Goal: Task Accomplishment & Management: Manage account settings

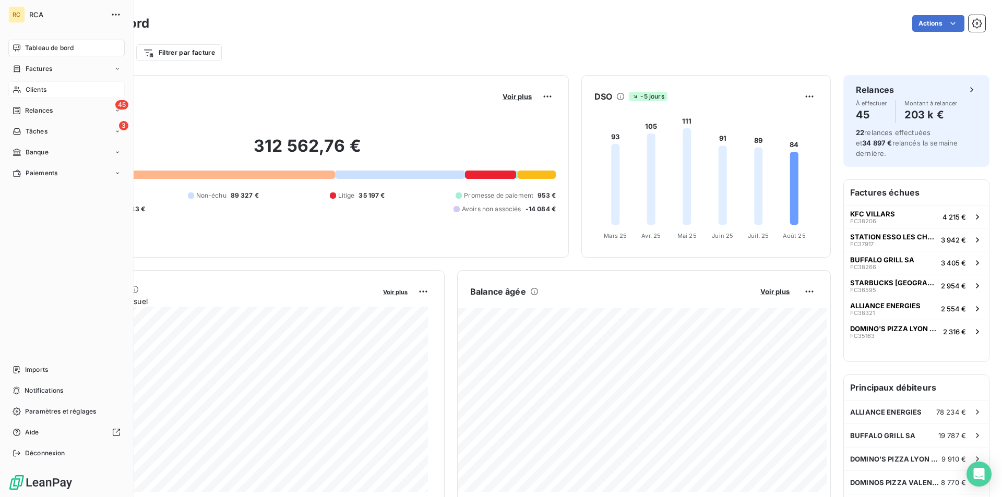
click at [31, 91] on span "Clients" at bounding box center [36, 89] width 21 height 9
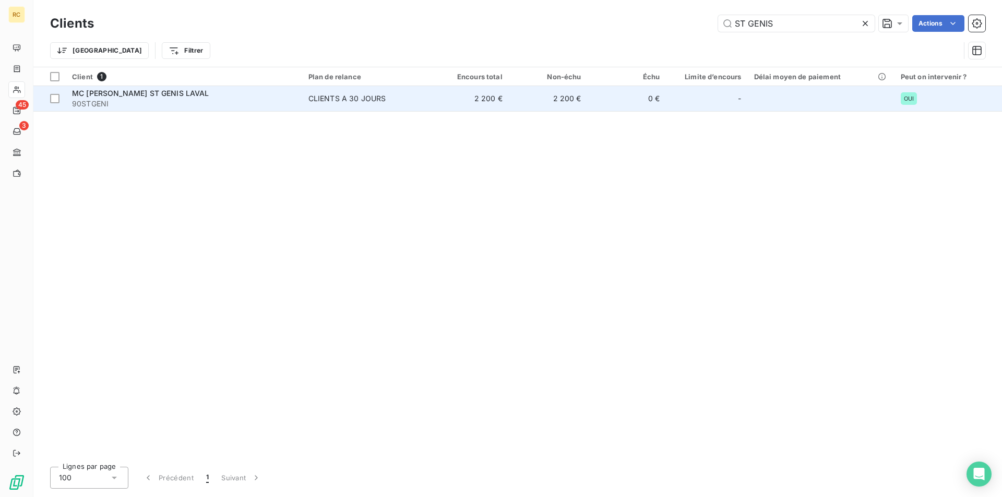
type input "ST GENIS"
click at [149, 96] on span "MC [PERSON_NAME] ST GENIS LAVAL" at bounding box center [140, 93] width 137 height 9
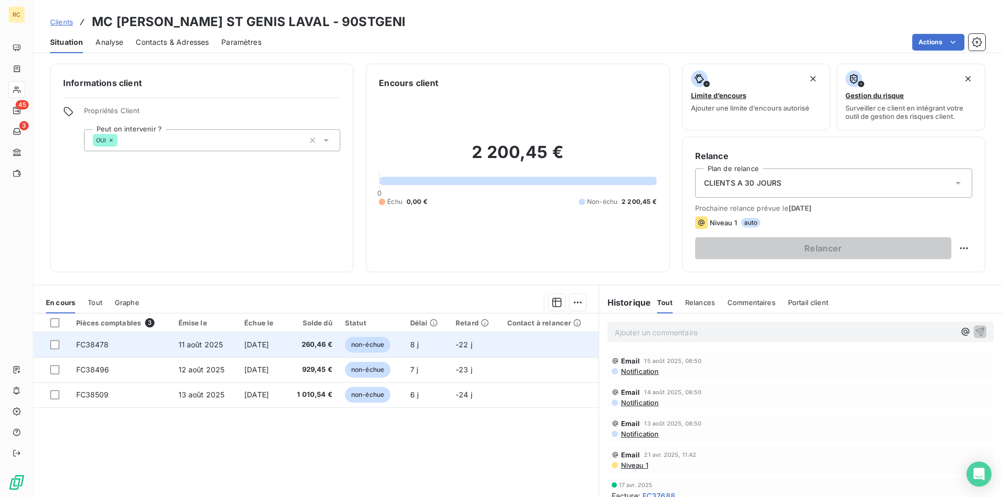
click at [81, 343] on span "FC38478" at bounding box center [92, 344] width 33 height 9
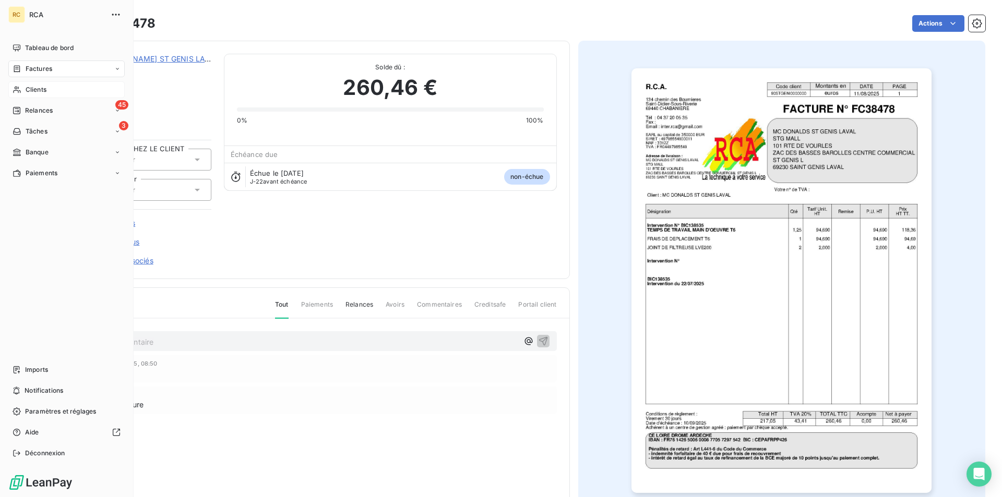
click at [33, 87] on span "Clients" at bounding box center [36, 89] width 21 height 9
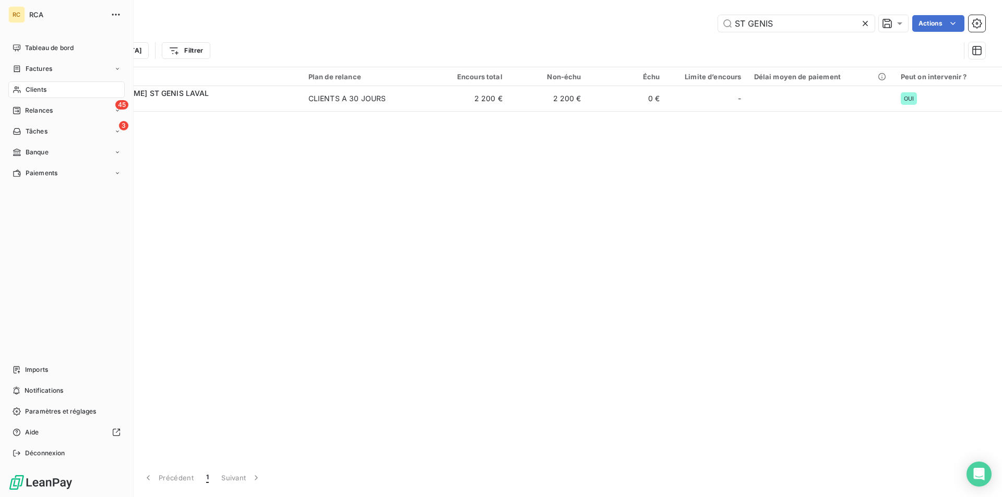
click at [38, 88] on span "Clients" at bounding box center [36, 89] width 21 height 9
click at [44, 66] on span "Factures" at bounding box center [39, 68] width 27 height 9
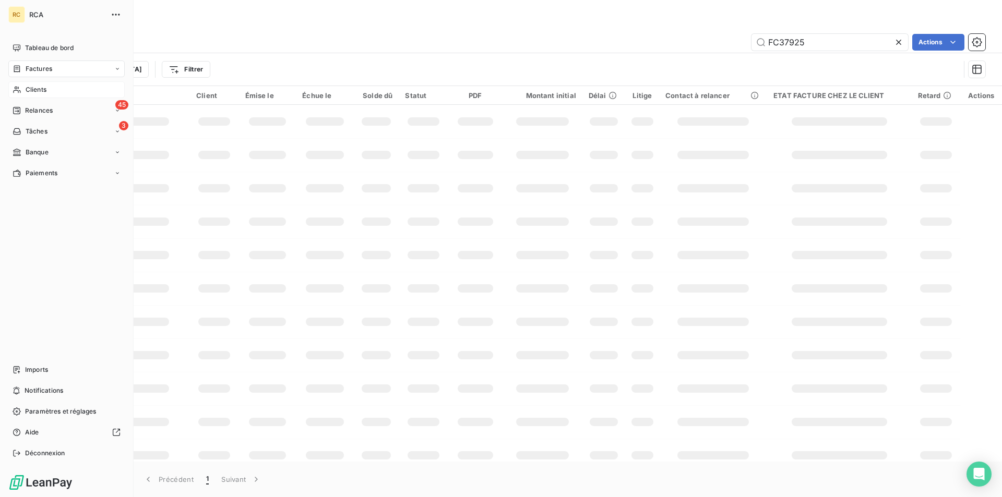
click at [34, 92] on span "Clients" at bounding box center [36, 89] width 21 height 9
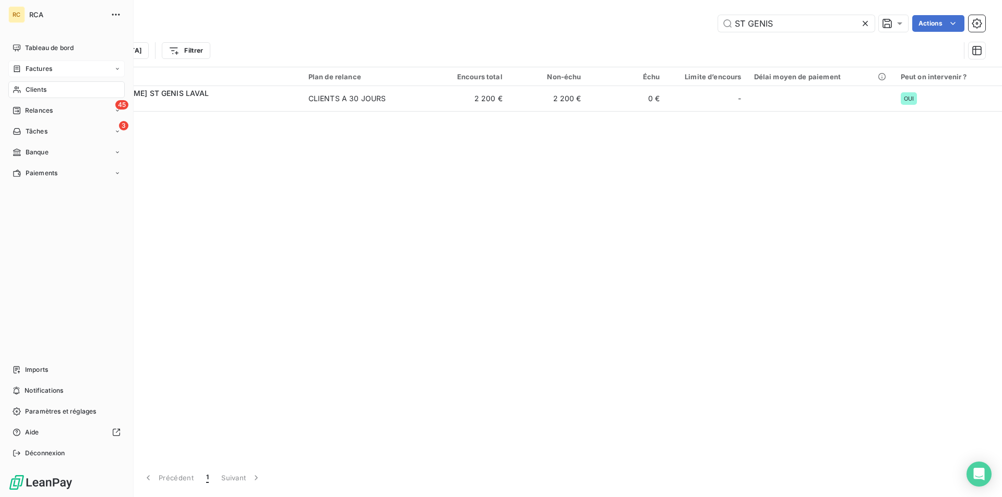
click at [26, 91] on span "Clients" at bounding box center [36, 89] width 21 height 9
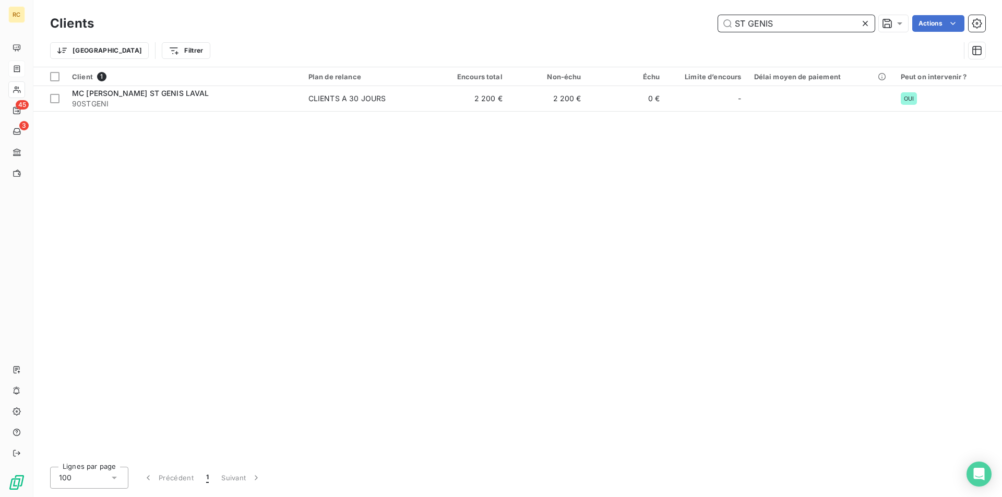
drag, startPoint x: 781, startPoint y: 22, endPoint x: 703, endPoint y: 30, distance: 78.7
click at [703, 30] on div "ST GENIS Actions" at bounding box center [545, 23] width 879 height 17
click at [778, 25] on input "ST GENIS" at bounding box center [796, 23] width 157 height 17
drag, startPoint x: 778, startPoint y: 25, endPoint x: 721, endPoint y: 18, distance: 57.3
click at [722, 18] on input "ST GENIS" at bounding box center [796, 23] width 157 height 17
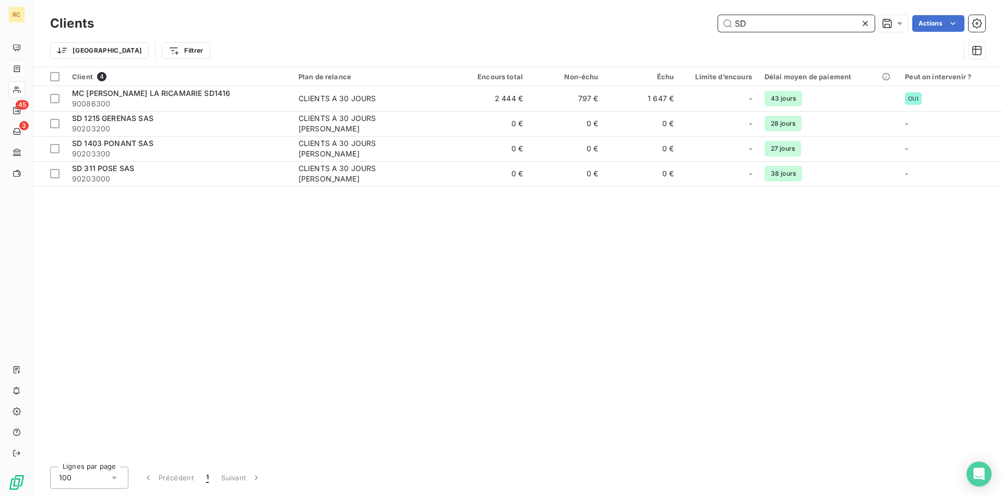
drag, startPoint x: 728, startPoint y: 23, endPoint x: 714, endPoint y: 22, distance: 14.6
click at [714, 22] on div "SD Actions" at bounding box center [545, 23] width 879 height 17
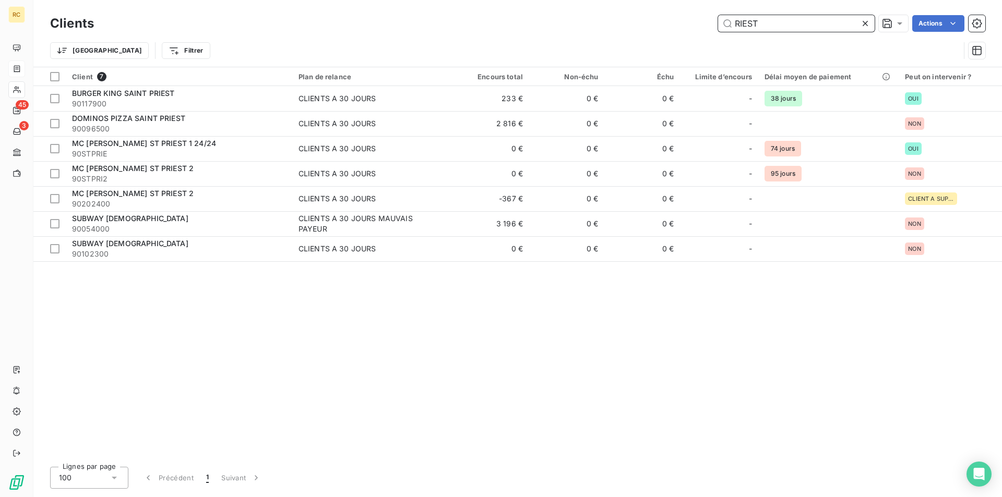
drag, startPoint x: 762, startPoint y: 20, endPoint x: 714, endPoint y: 28, distance: 48.7
click at [714, 28] on div "RIEST Actions" at bounding box center [545, 23] width 879 height 17
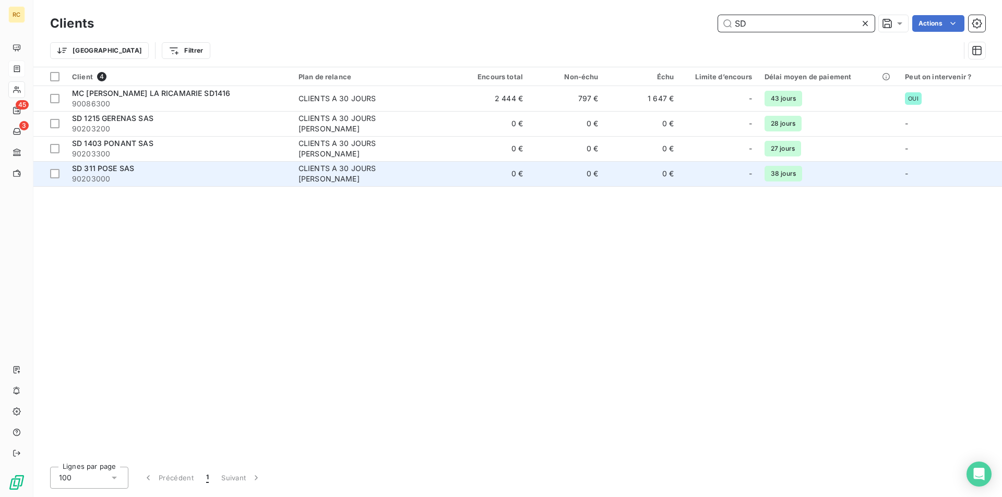
type input "SD"
click at [159, 172] on div "SD 311 POSE SAS" at bounding box center [179, 168] width 214 height 10
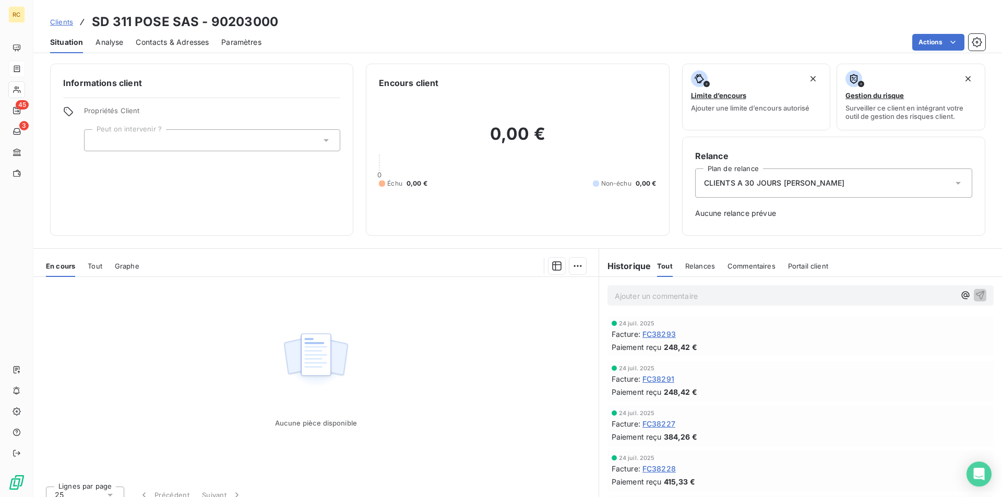
click at [189, 41] on span "Contacts & Adresses" at bounding box center [172, 42] width 73 height 10
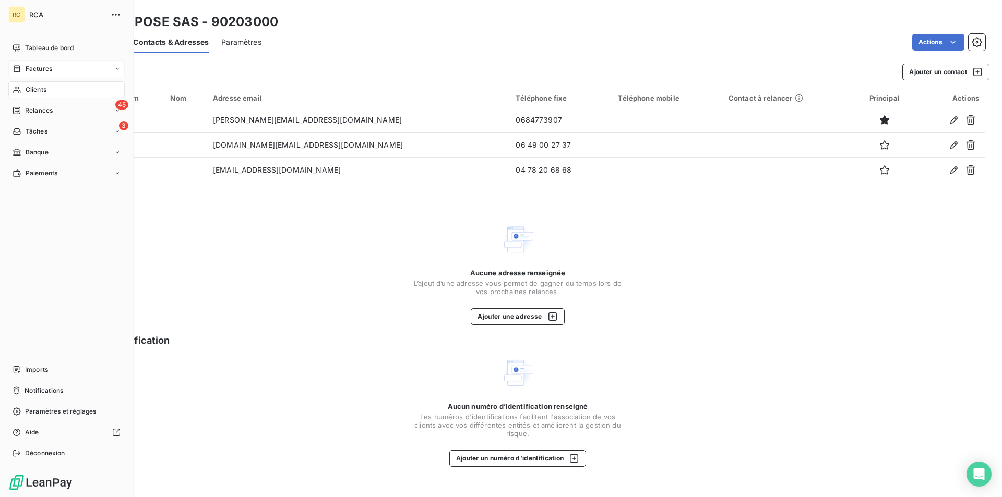
click at [39, 89] on span "Clients" at bounding box center [36, 89] width 21 height 9
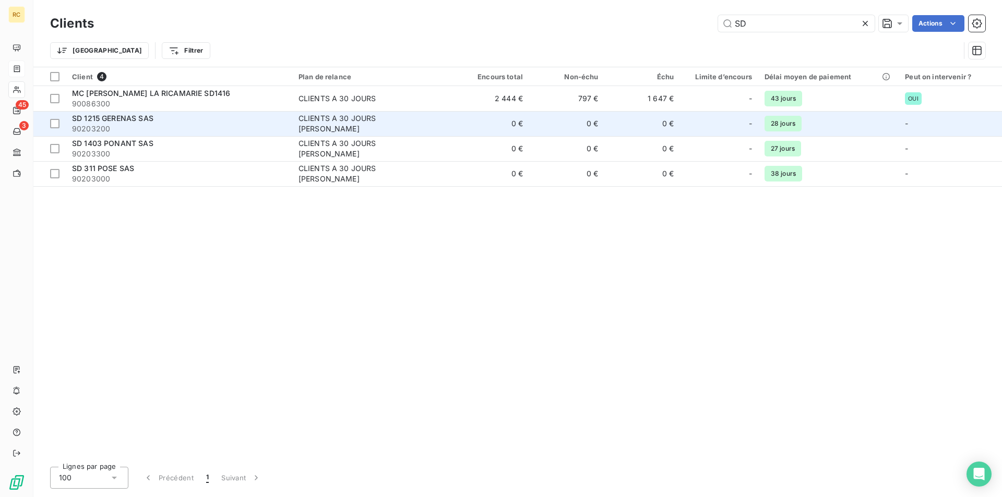
click at [134, 121] on span "SD 1215 GERENAS SAS" at bounding box center [112, 118] width 81 height 9
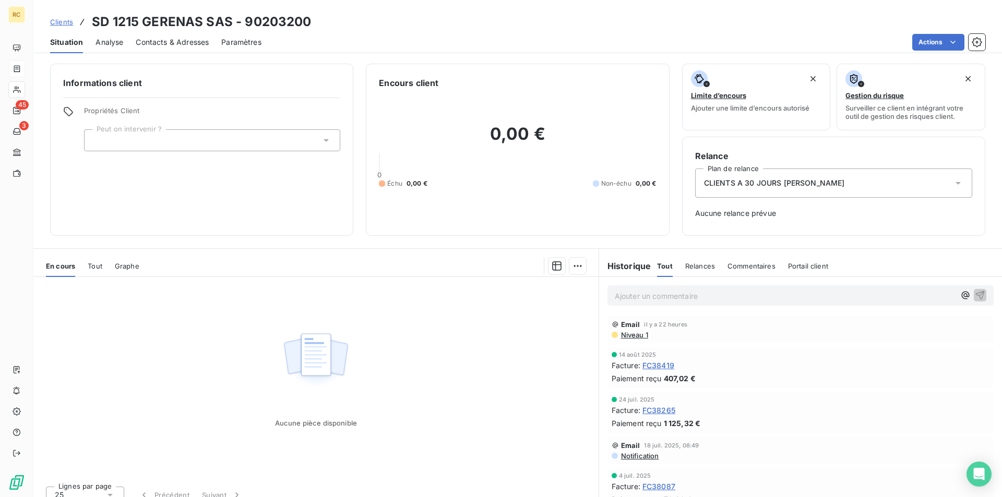
click at [184, 43] on span "Contacts & Adresses" at bounding box center [172, 42] width 73 height 10
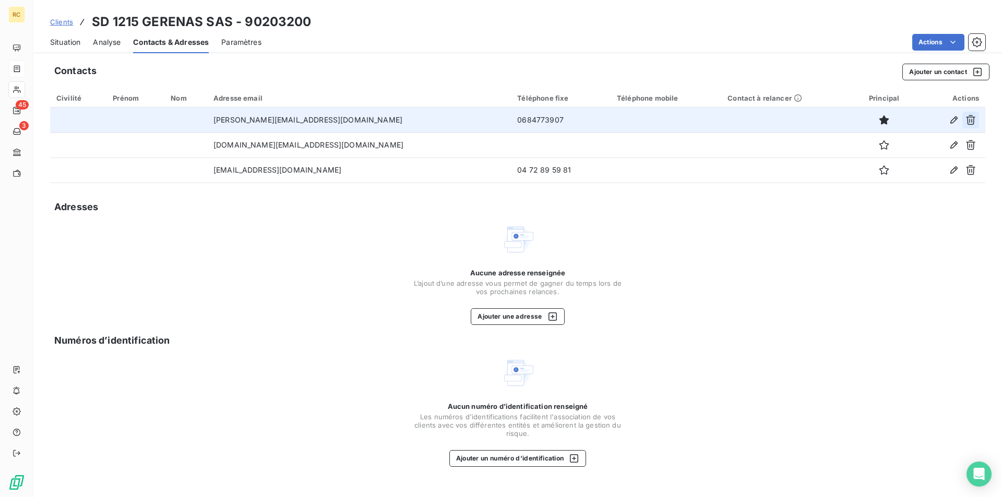
click at [968, 121] on icon "button" at bounding box center [970, 120] width 9 height 10
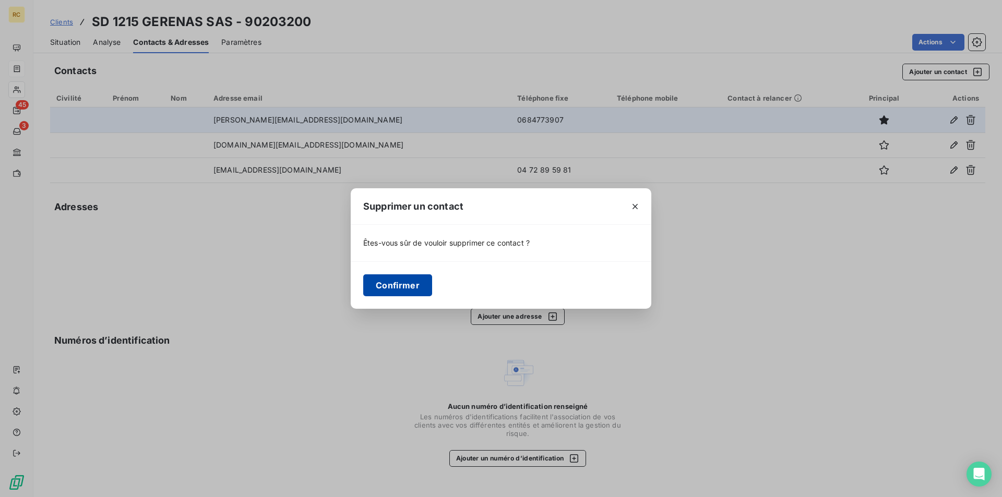
click at [381, 284] on button "Confirmer" at bounding box center [397, 286] width 69 height 22
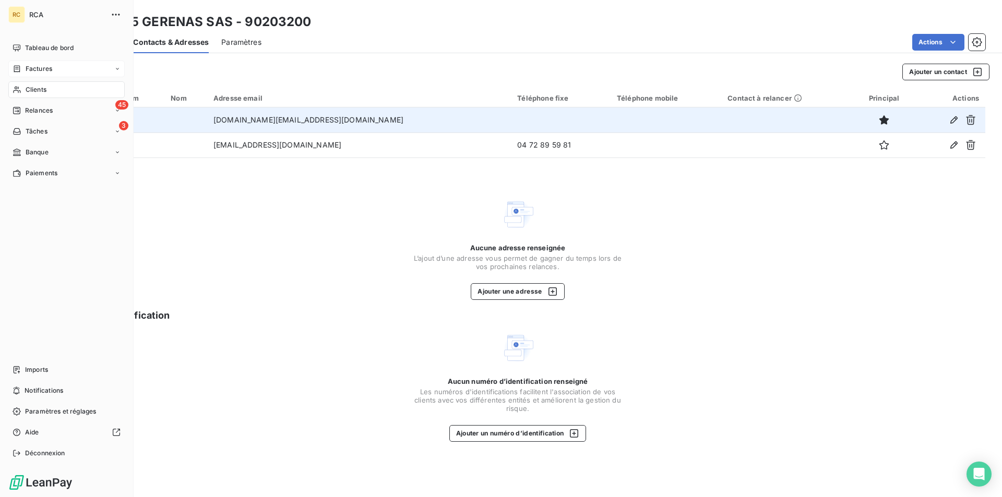
click at [35, 89] on span "Clients" at bounding box center [36, 89] width 21 height 9
